Goal: Navigation & Orientation: Find specific page/section

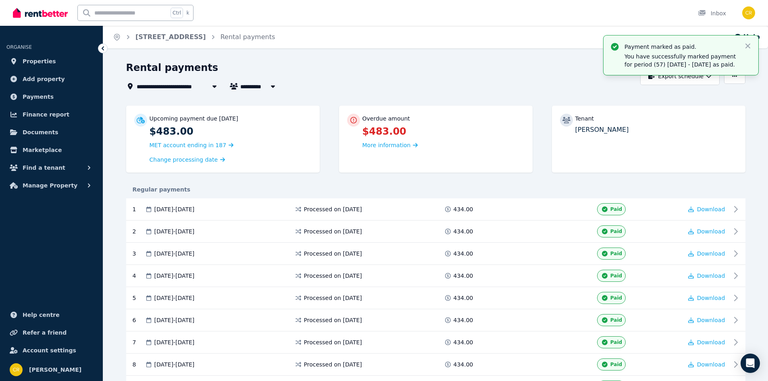
scroll to position [1250, 0]
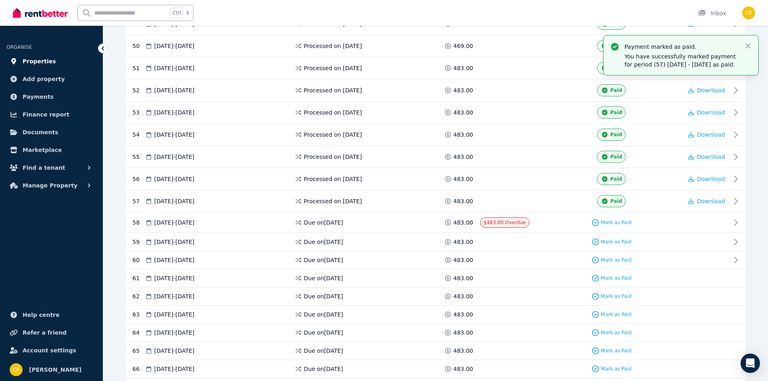
click at [38, 53] on link "Properties" at bounding box center [51, 61] width 90 height 16
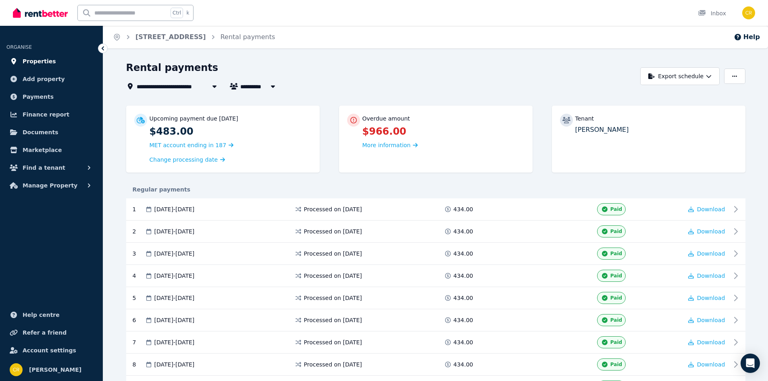
click at [44, 63] on span "Properties" at bounding box center [39, 61] width 33 height 10
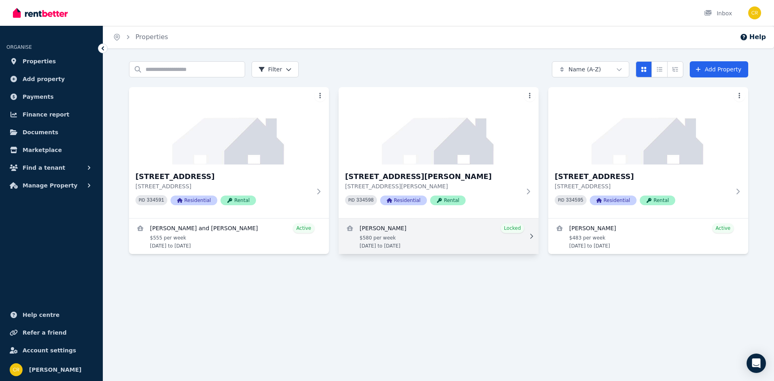
click at [449, 242] on link "View details for Trent Moore" at bounding box center [439, 236] width 200 height 35
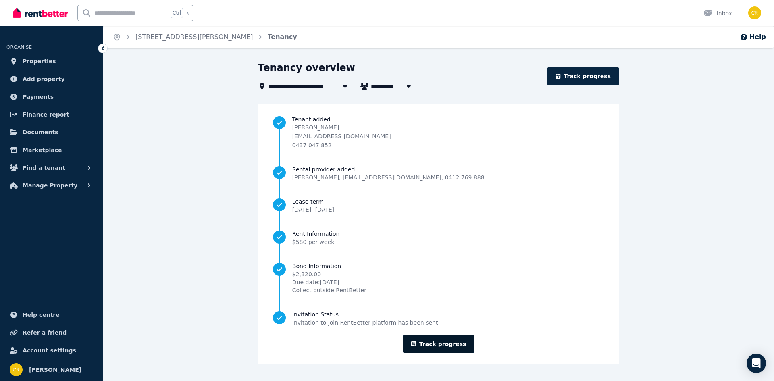
click at [439, 343] on link "Track progress" at bounding box center [439, 344] width 72 height 19
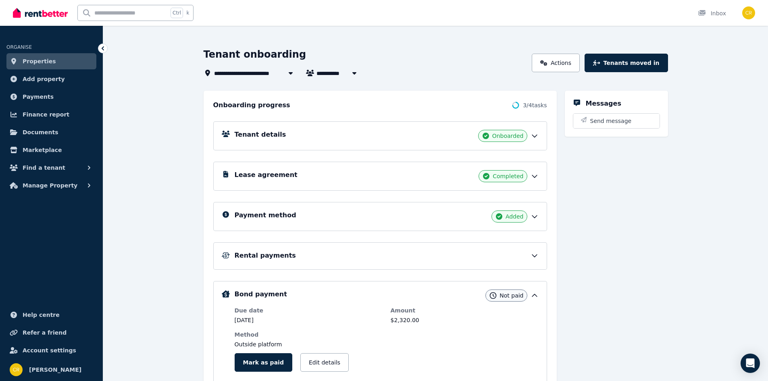
scroll to position [40, 0]
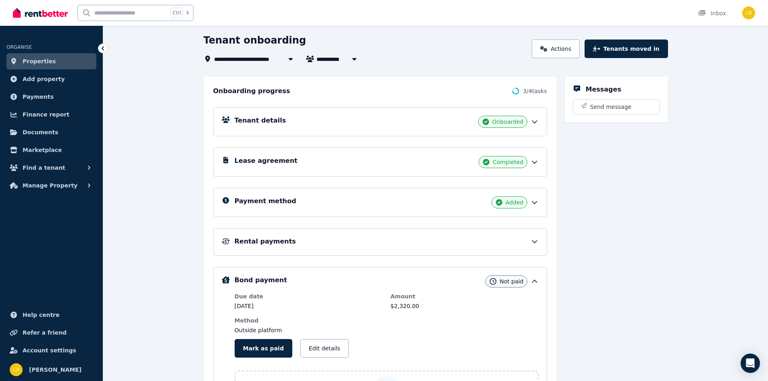
click at [458, 211] on div "Payment method Added" at bounding box center [380, 202] width 334 height 29
click at [533, 201] on icon at bounding box center [535, 202] width 8 height 8
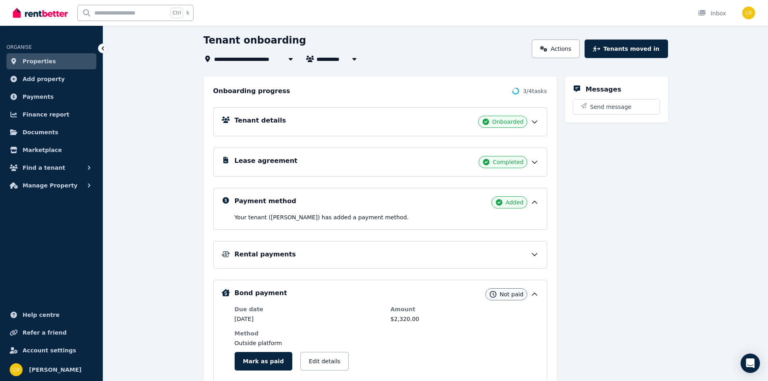
click at [535, 256] on icon at bounding box center [534, 255] width 5 height 2
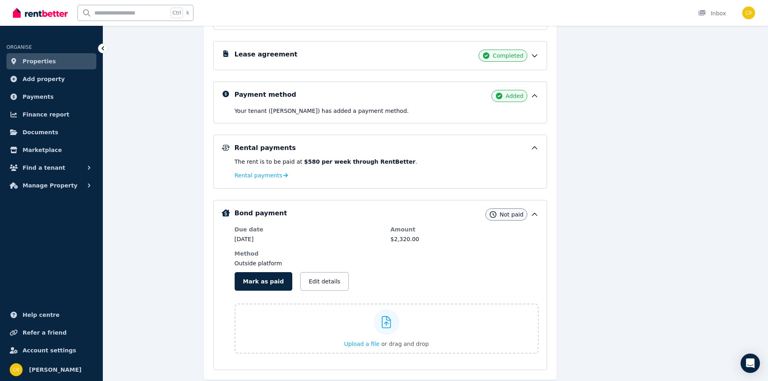
scroll to position [133, 0]
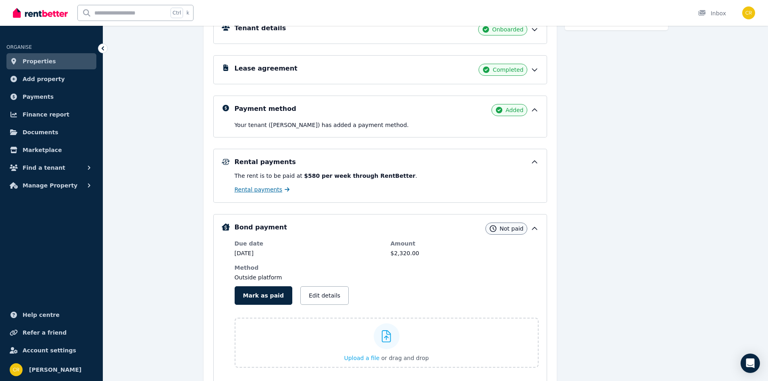
click at [257, 192] on span "Rental payments" at bounding box center [259, 189] width 48 height 8
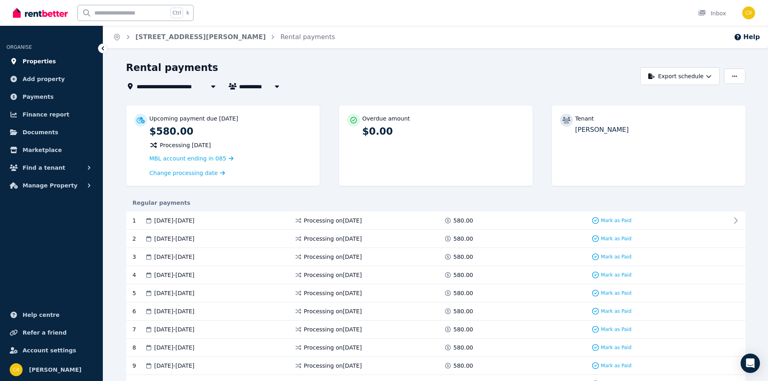
click at [43, 63] on span "Properties" at bounding box center [39, 61] width 33 height 10
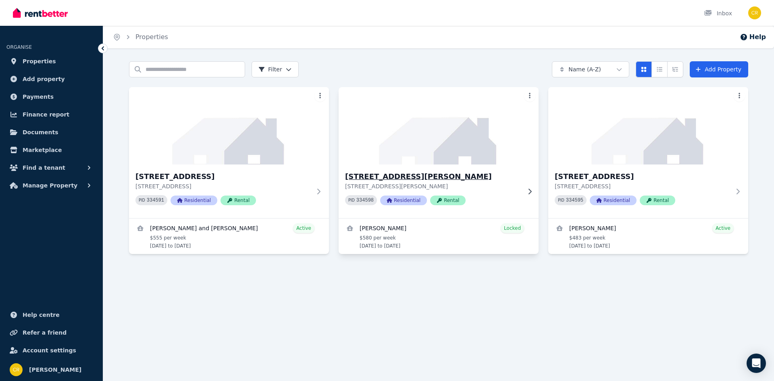
click at [432, 179] on h3 "21 Trulson Drive, Crestmead" at bounding box center [433, 176] width 176 height 11
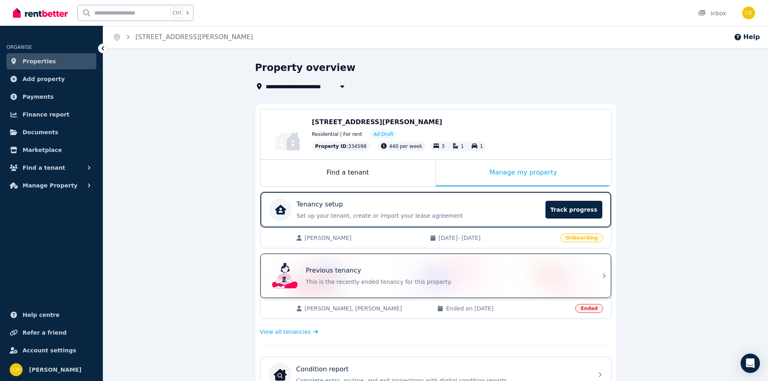
click at [377, 279] on p "This is the recently ended tenancy for this property." at bounding box center [447, 282] width 282 height 8
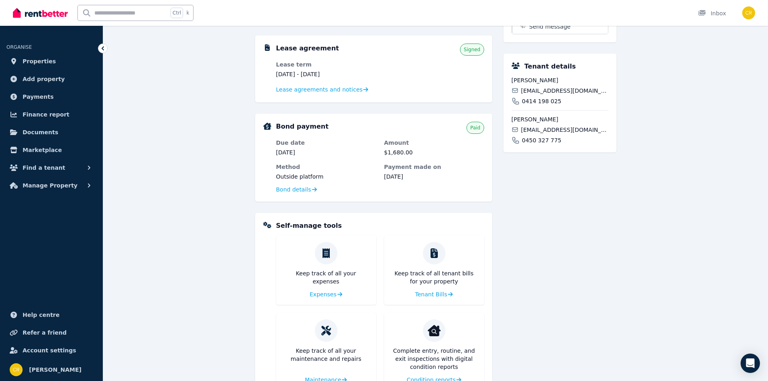
scroll to position [271, 0]
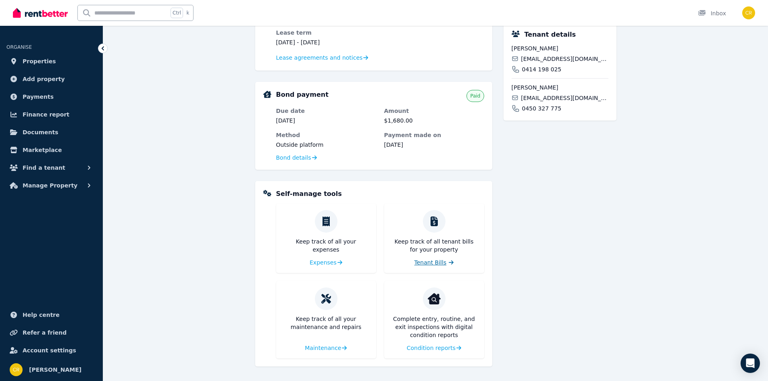
click at [427, 263] on span "Tenant Bills" at bounding box center [431, 262] width 32 height 8
